Goal: Transaction & Acquisition: Purchase product/service

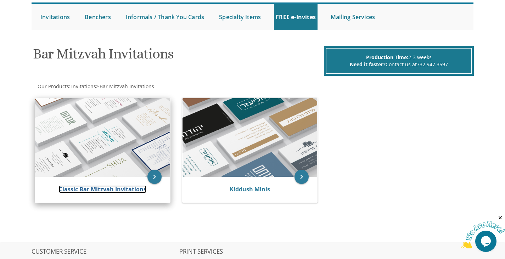
click at [119, 192] on link "Classic Bar Mitzvah Invitations" at bounding box center [102, 189] width 87 height 8
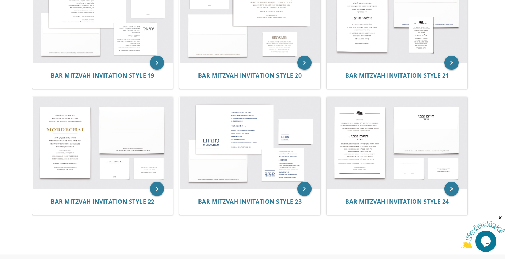
scroll to position [941, 0]
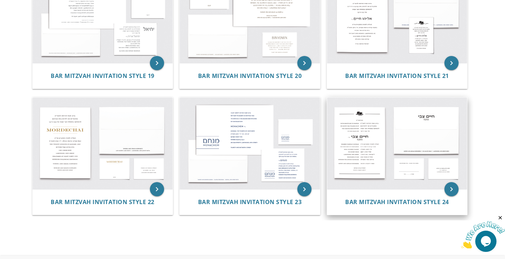
click at [400, 181] on img at bounding box center [397, 143] width 140 height 92
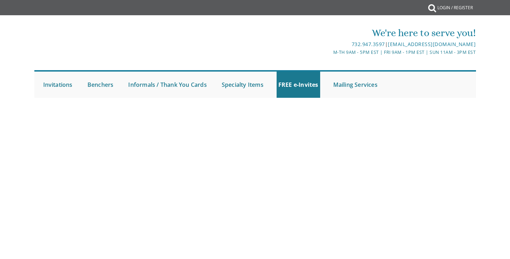
click at [400, 181] on body "My Cart {{shoppingcart.totalQuantityDisplay}} Total: {{shoppingcart.subtotal}} …" at bounding box center [255, 129] width 510 height 259
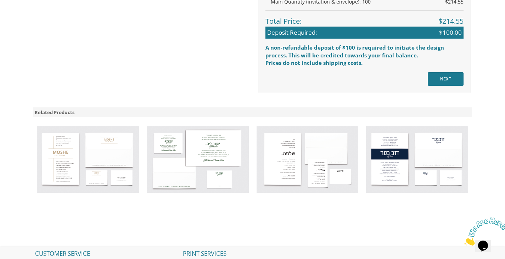
scroll to position [562, 0]
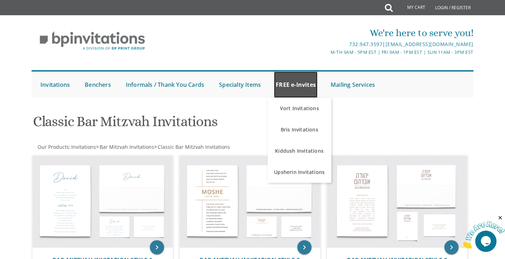
click at [292, 87] on link "FREE e-Invites" at bounding box center [296, 85] width 44 height 26
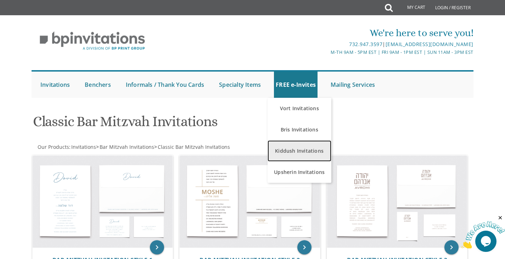
click at [297, 158] on link "Kiddush Invitations" at bounding box center [299, 150] width 64 height 21
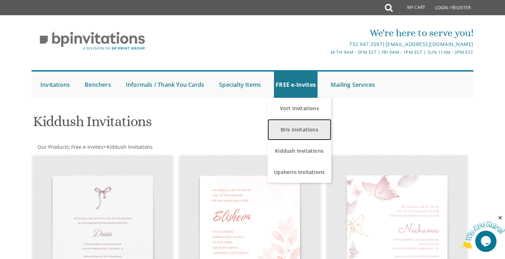
click at [307, 135] on link "Bris Invitations" at bounding box center [299, 129] width 64 height 21
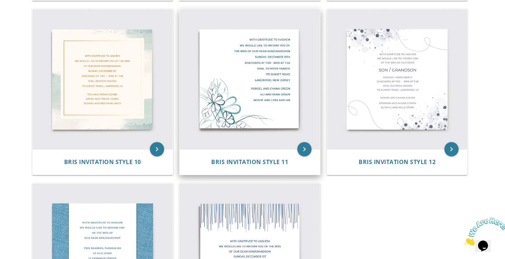
scroll to position [668, 0]
